Goal: Information Seeking & Learning: Learn about a topic

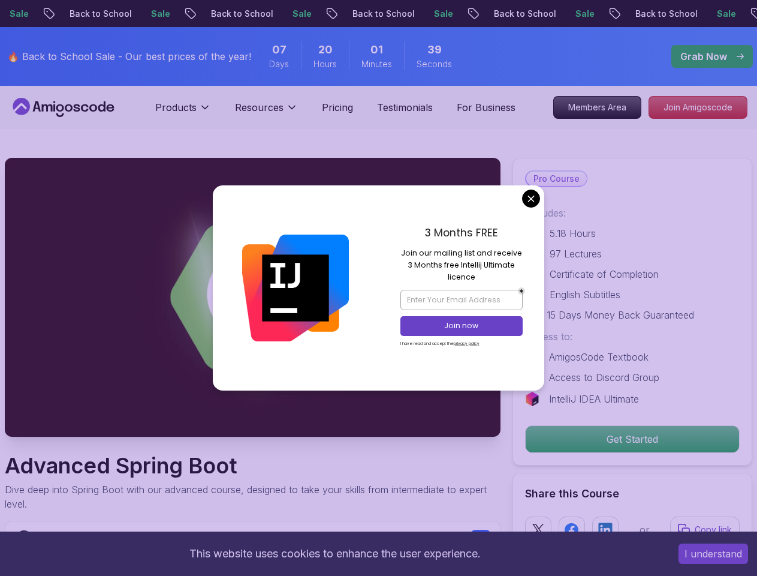
click at [713, 553] on button "I understand" at bounding box center [714, 553] width 70 height 20
click at [183, 112] on p "Products" at bounding box center [175, 107] width 41 height 14
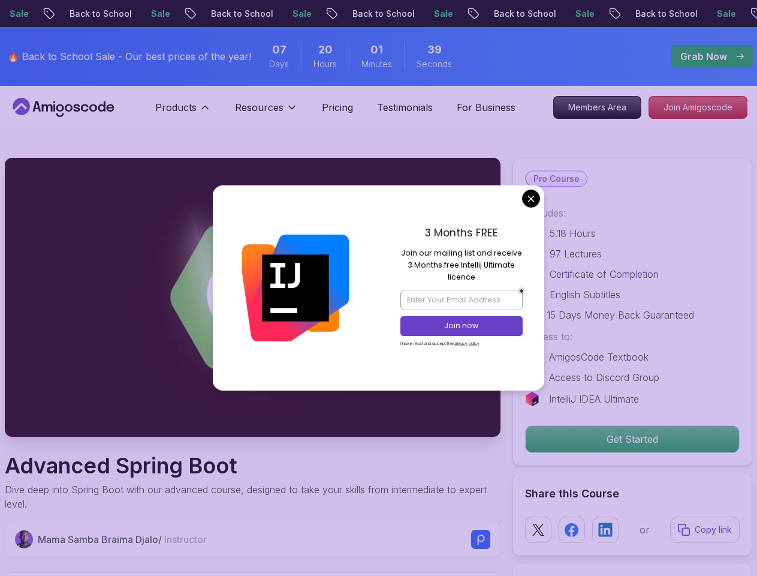
click at [266, 112] on p "Resources" at bounding box center [259, 107] width 49 height 14
click at [632, 439] on p "Get Started" at bounding box center [632, 439] width 213 height 26
click at [705, 529] on p "Copy link" at bounding box center [713, 529] width 37 height 12
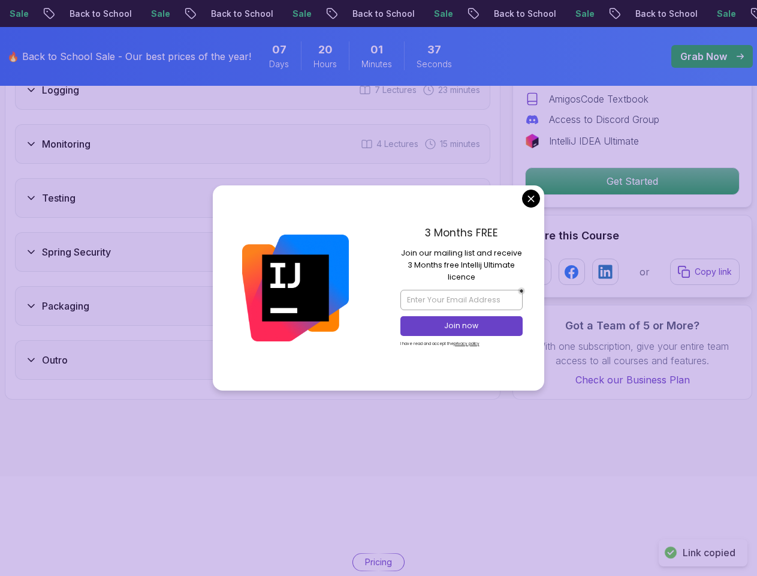
scroll to position [2804, 0]
